Goal: Task Accomplishment & Management: Complete application form

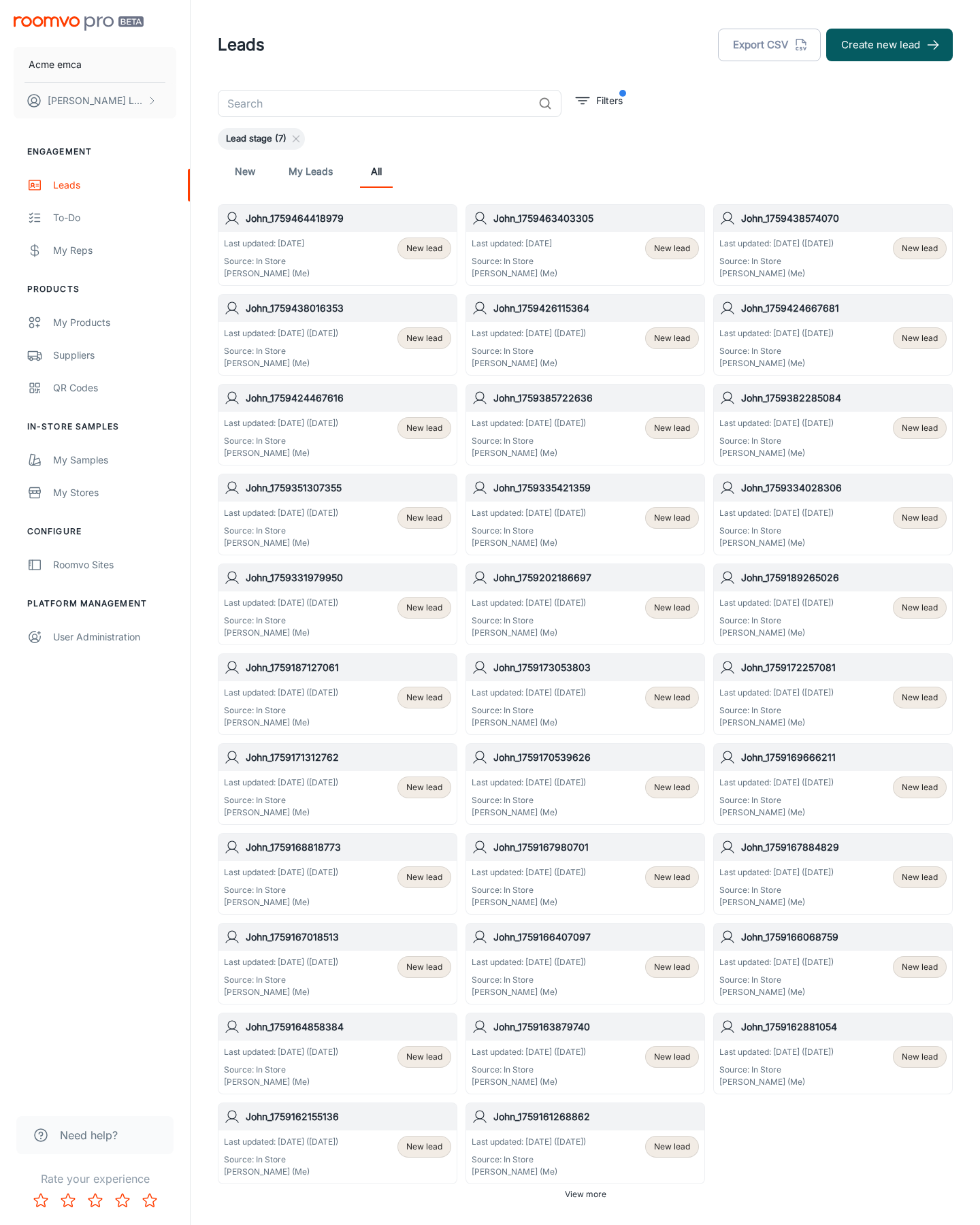
click at [890, 45] on button "Create new lead" at bounding box center [889, 44] width 126 height 32
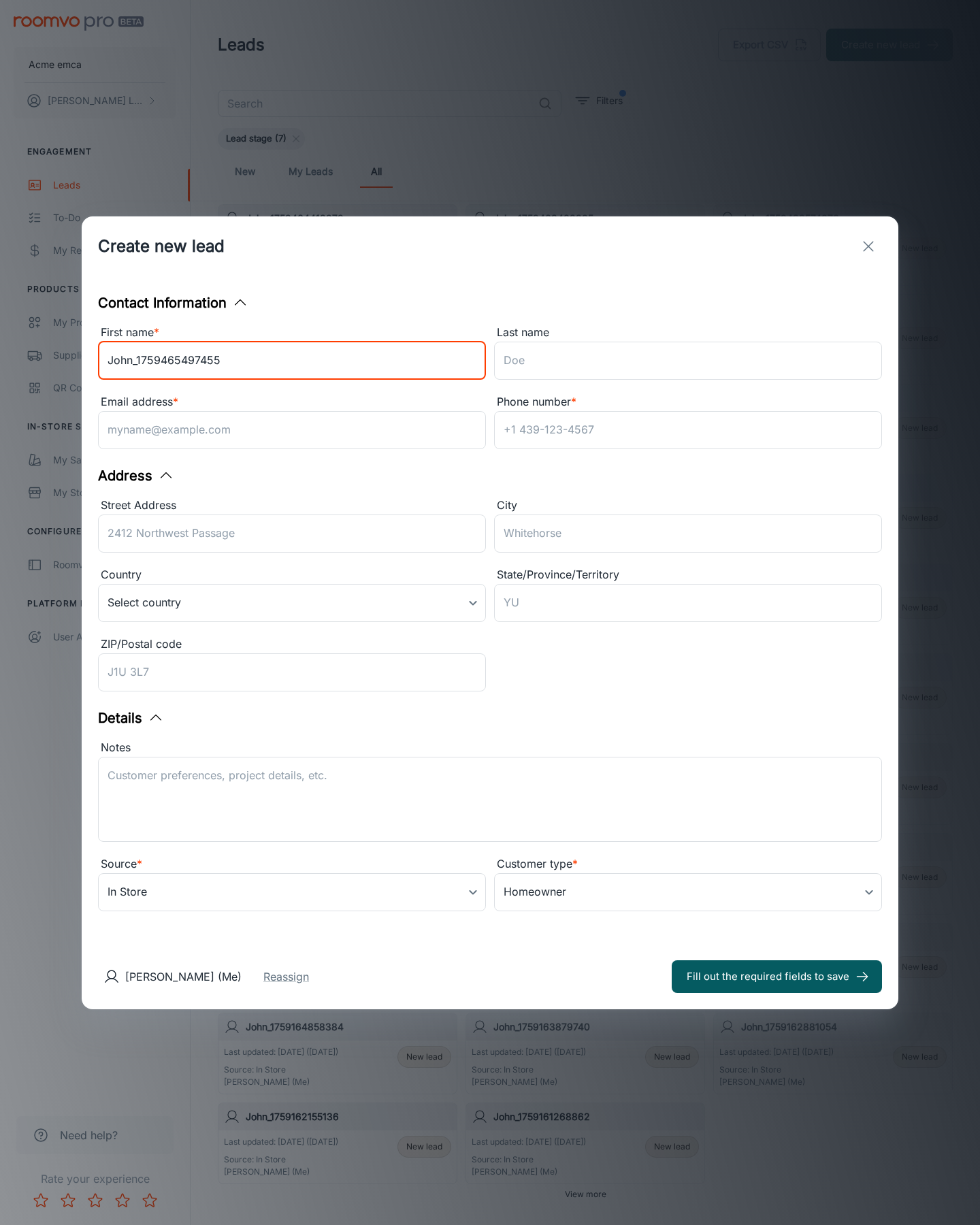
type input "John_1759465497455"
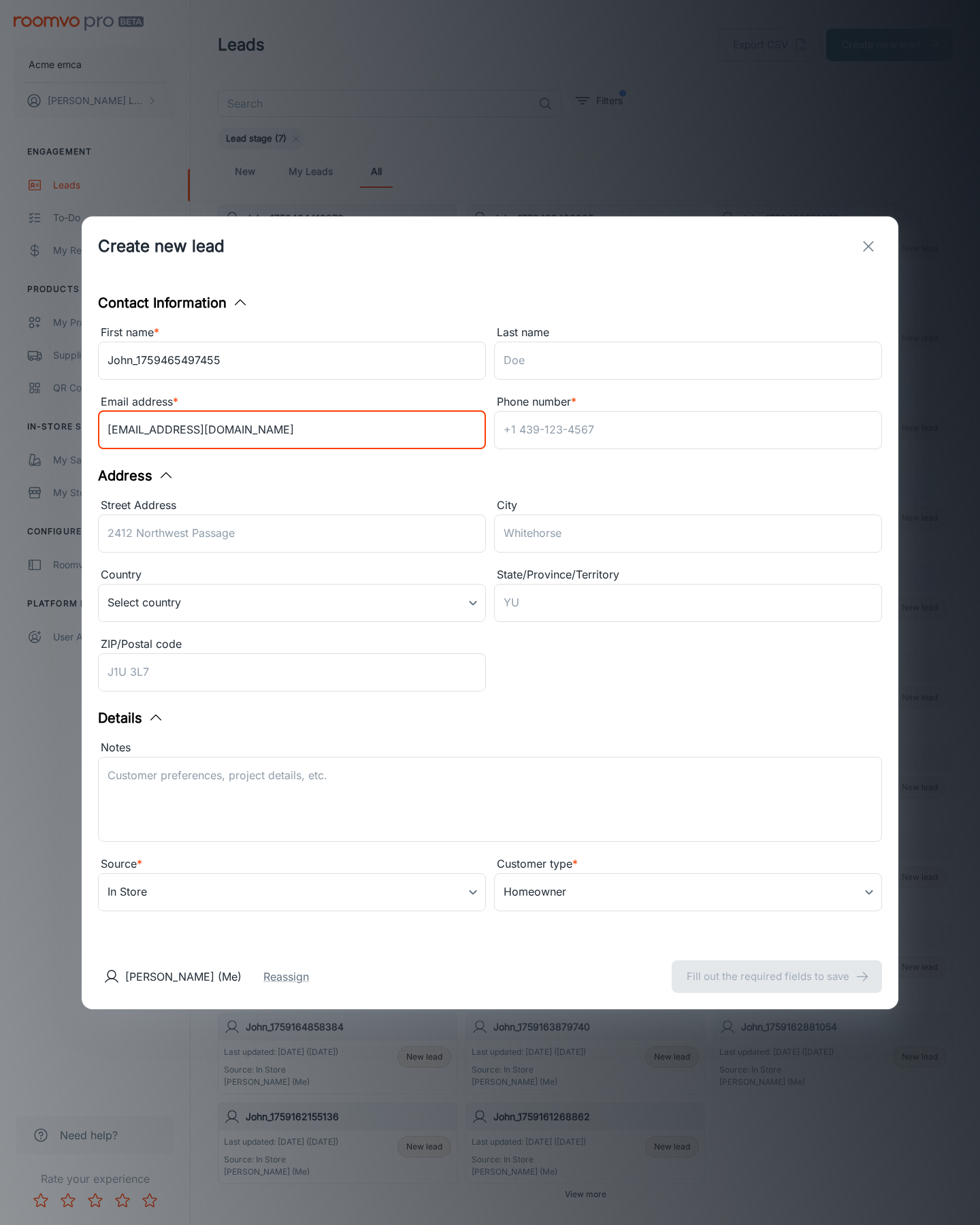
type input "[EMAIL_ADDRESS][DOMAIN_NAME]"
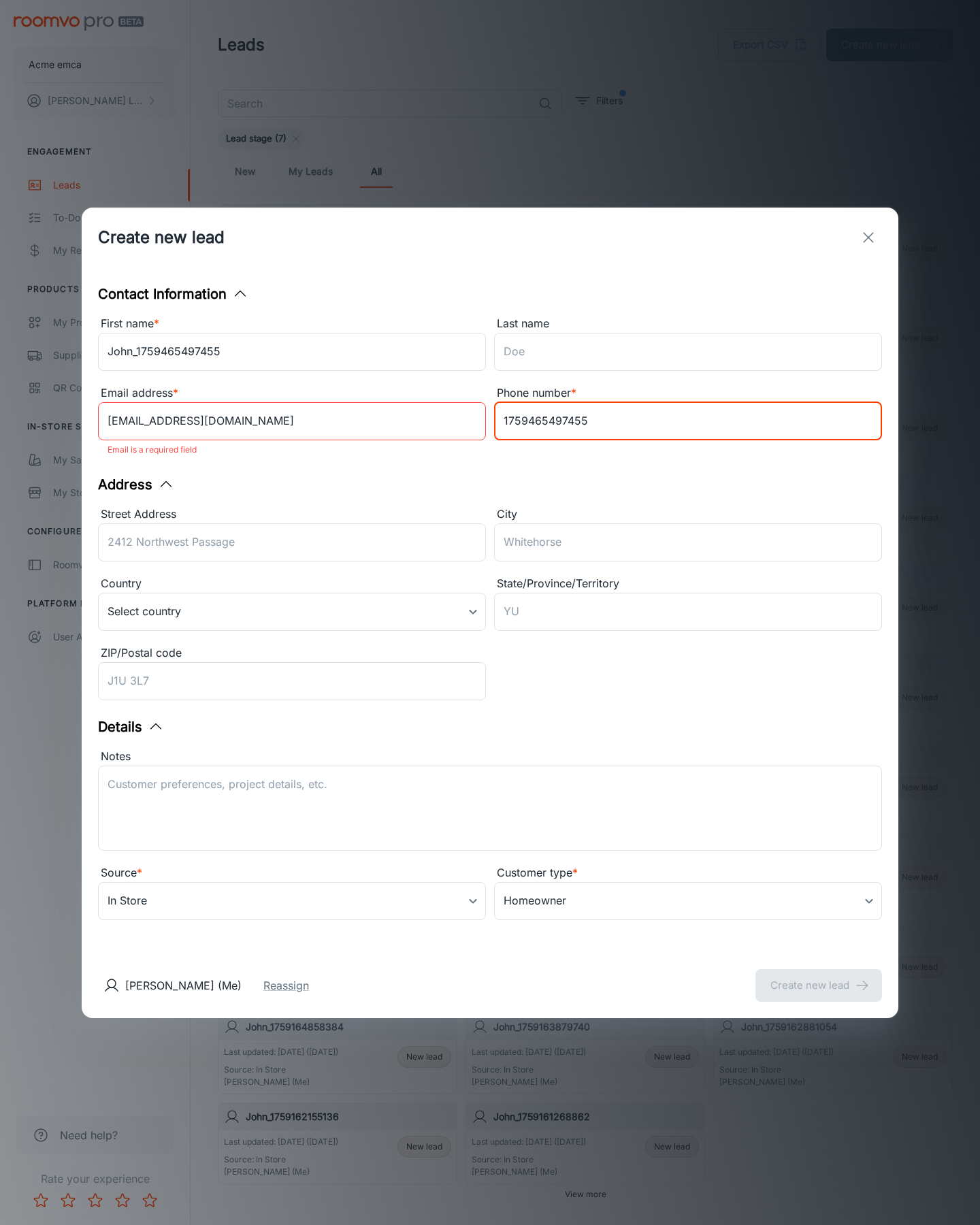
type input "1759465497455"
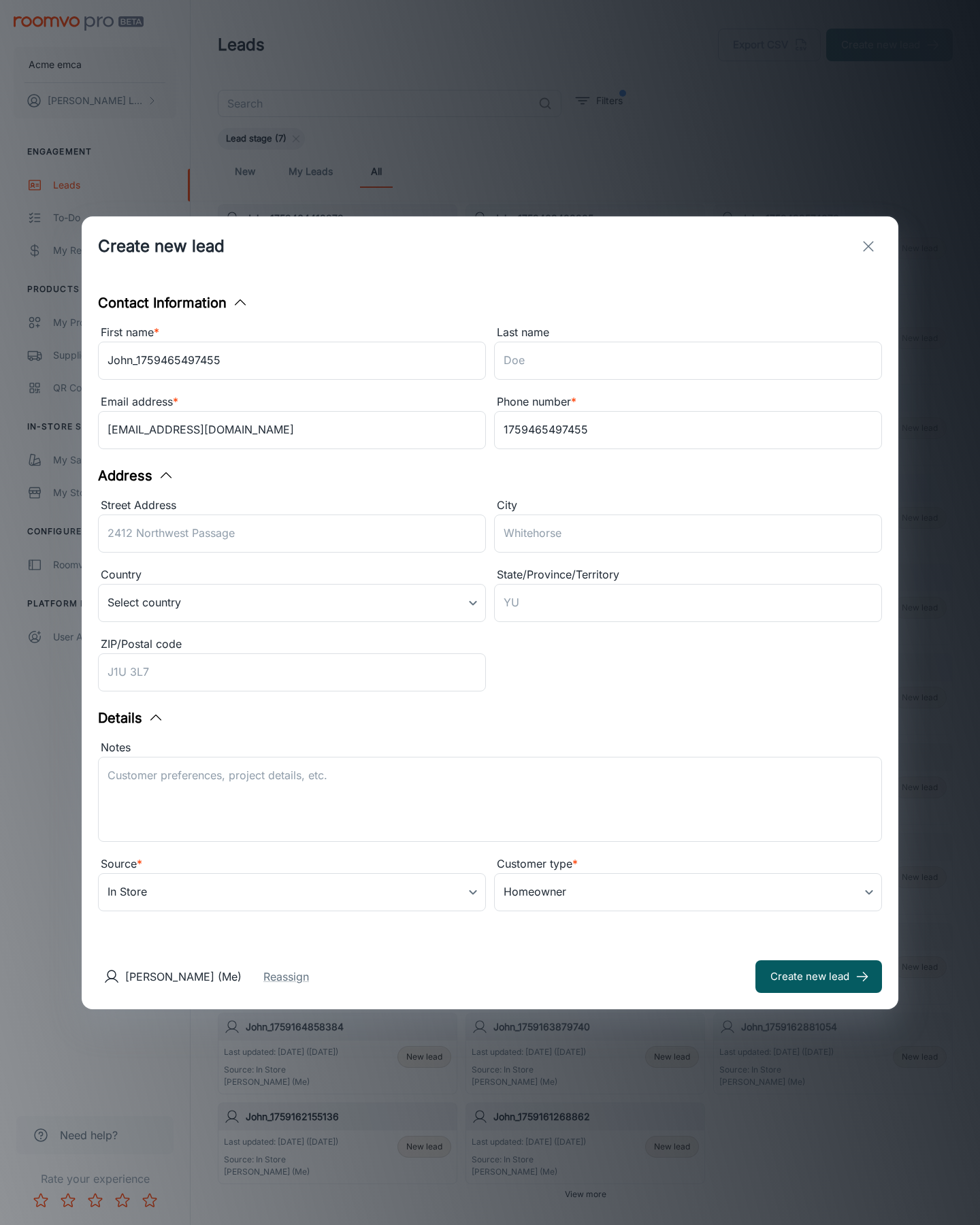
click at [819, 977] on button "Create new lead" at bounding box center [819, 977] width 126 height 32
